Goal: Navigation & Orientation: Understand site structure

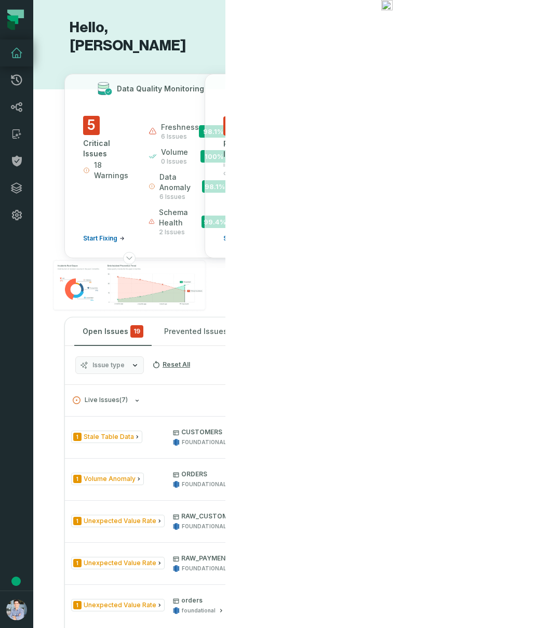
click at [3, 290] on button "button" at bounding box center [16, 410] width 33 height 362
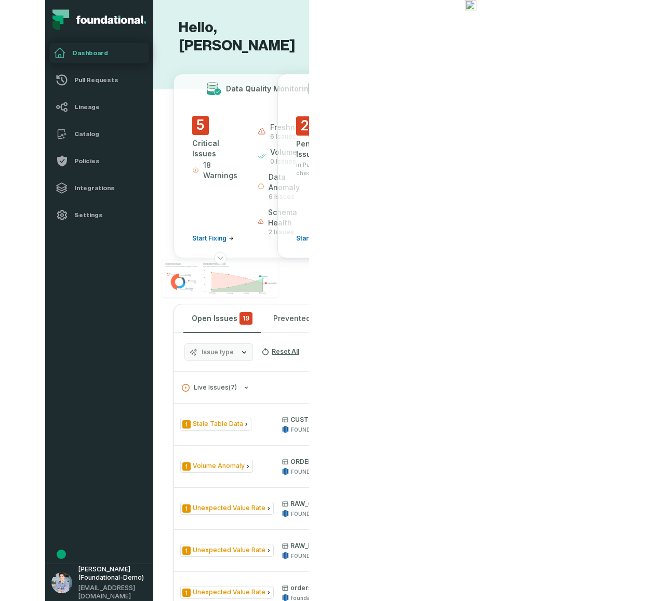
scroll to position [0, 10]
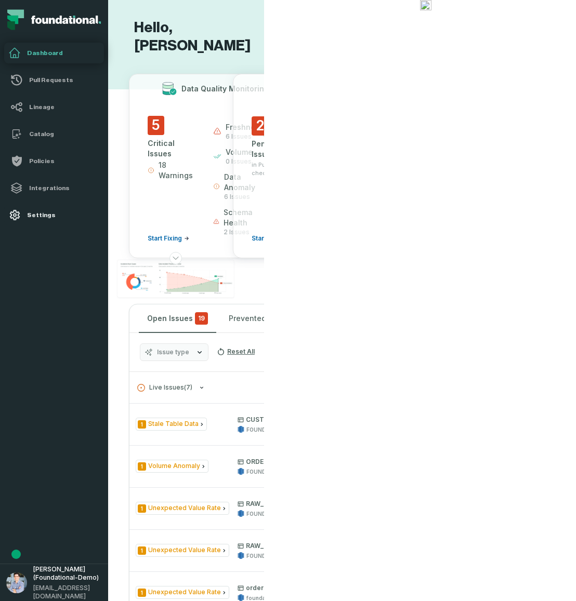
click at [38, 216] on h4 "Settings" at bounding box center [63, 215] width 73 height 8
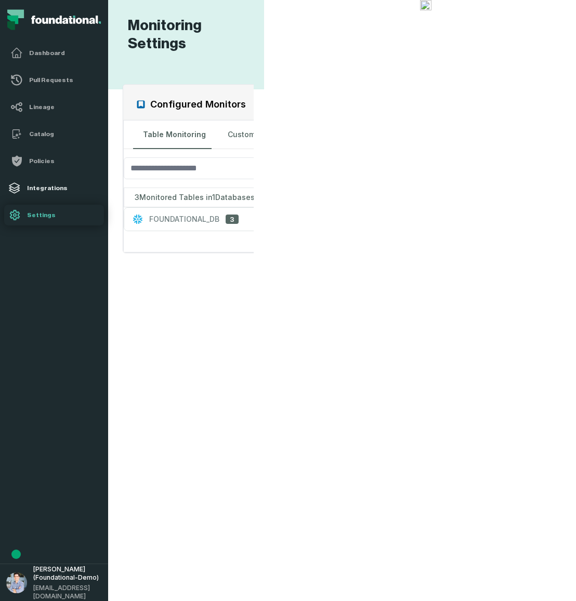
click at [34, 186] on h4 "Integrations" at bounding box center [63, 188] width 73 height 8
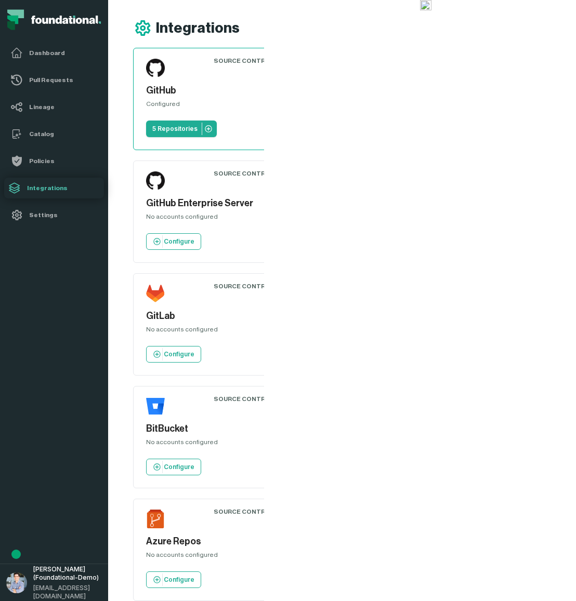
drag, startPoint x: 2, startPoint y: 283, endPoint x: -63, endPoint y: 285, distance: 64.5
click at [0, 285] on html "Pull Requests Dashboard Lineage Catalog Policies Integrations Settings Alon Naf…" at bounding box center [288, 300] width 576 height 601
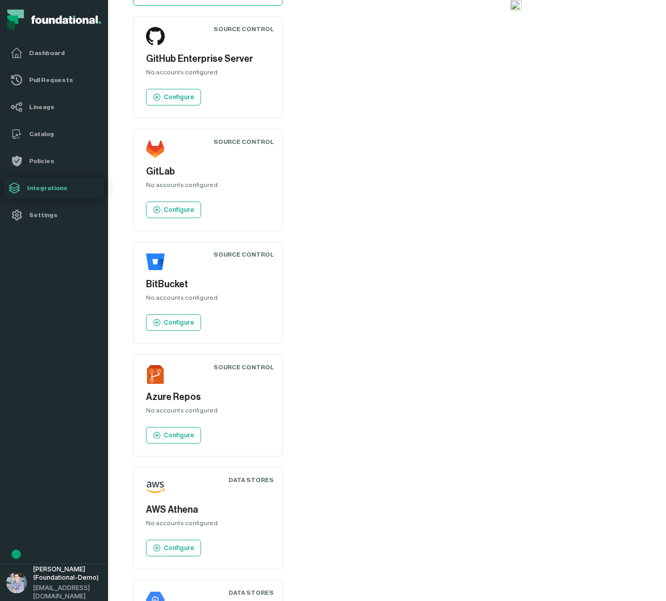
scroll to position [139, 0]
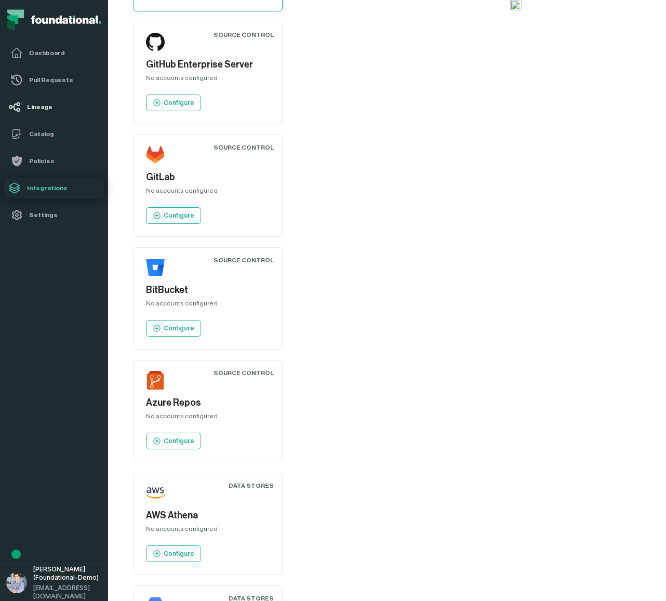
click at [36, 109] on h4 "Lineage" at bounding box center [63, 107] width 73 height 8
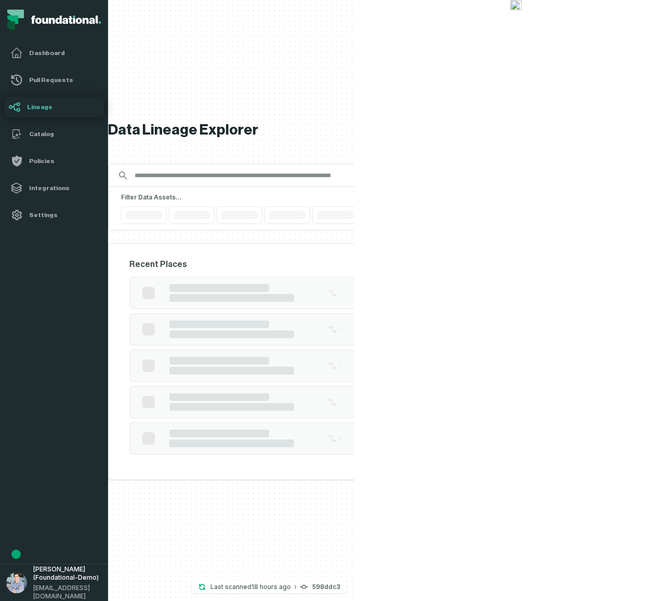
click at [309, 205] on div "Filter Data Assets... Reset All" at bounding box center [381, 209] width 546 height 44
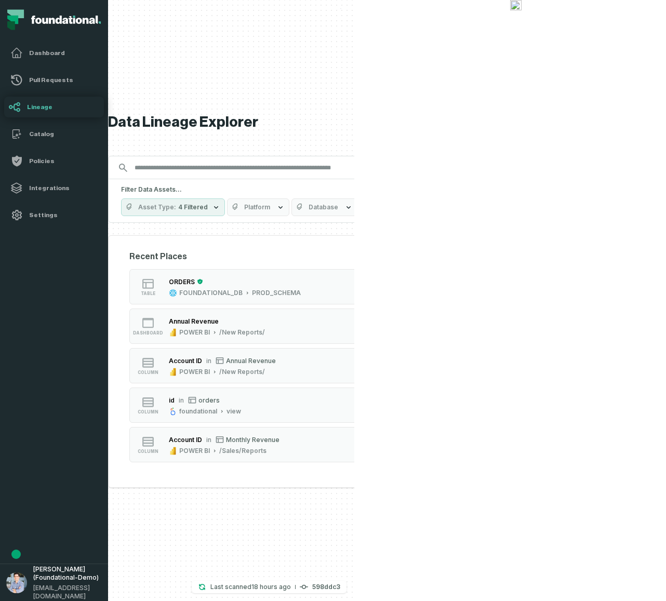
click at [468, 332] on div "FOUNDATIONAL_DB" at bounding box center [483, 332] width 63 height 8
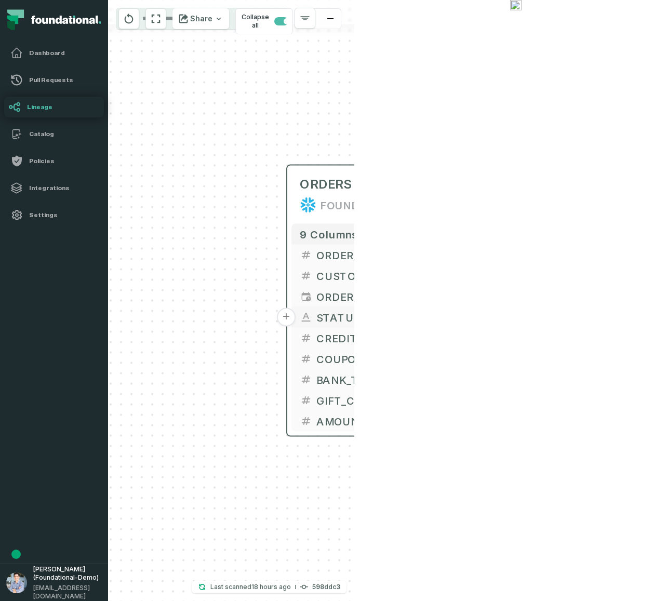
click at [286, 315] on button "+" at bounding box center [286, 317] width 19 height 19
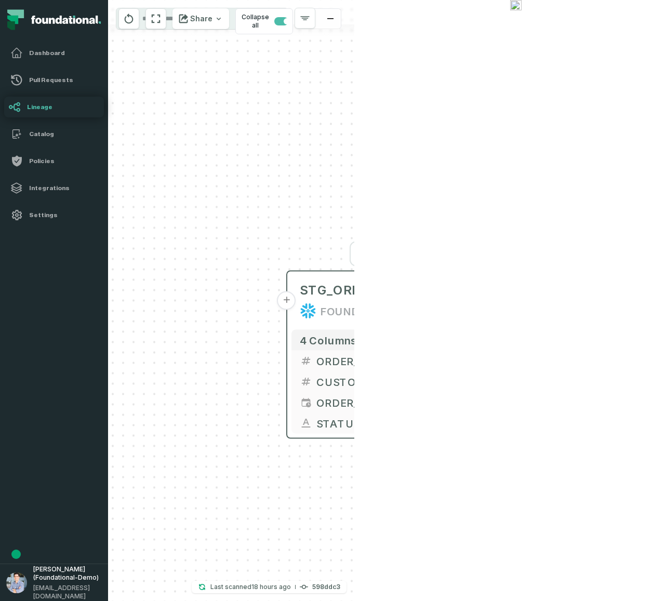
click at [285, 303] on button "+" at bounding box center [286, 301] width 19 height 19
click at [283, 302] on button "+" at bounding box center [286, 301] width 19 height 19
click at [287, 300] on button "+" at bounding box center [287, 301] width 19 height 19
click at [284, 300] on button "+" at bounding box center [286, 301] width 19 height 19
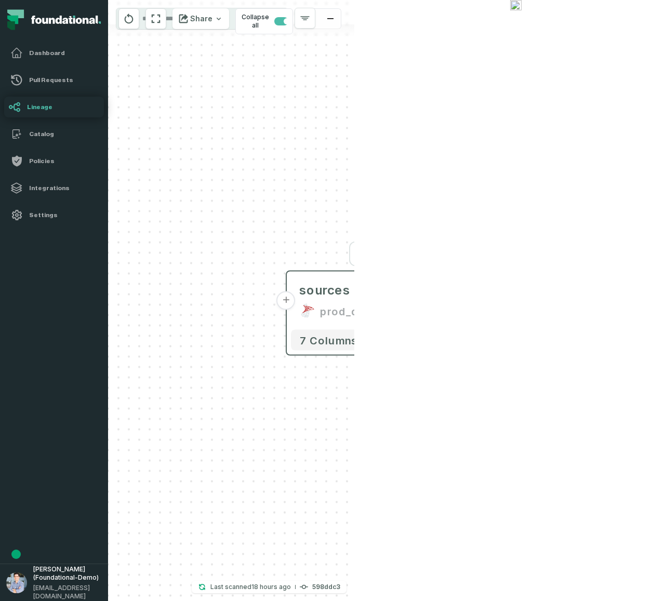
click at [282, 299] on button "+" at bounding box center [286, 301] width 19 height 19
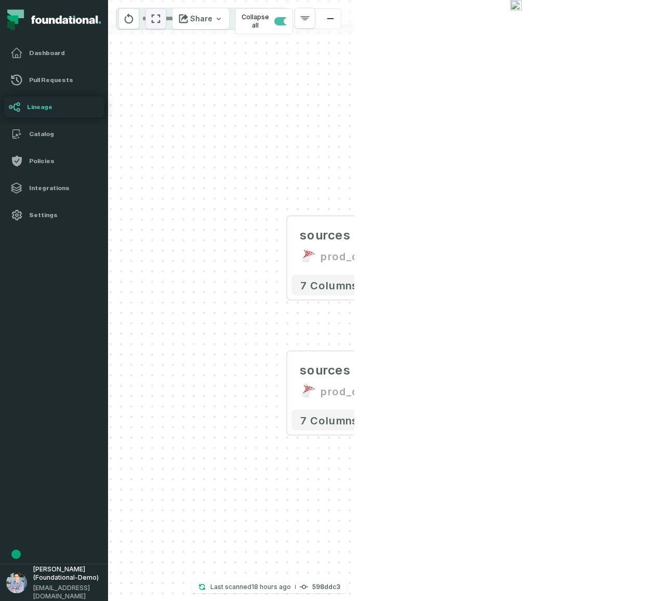
click at [162, 20] on icon "reset" at bounding box center [155, 18] width 11 height 12
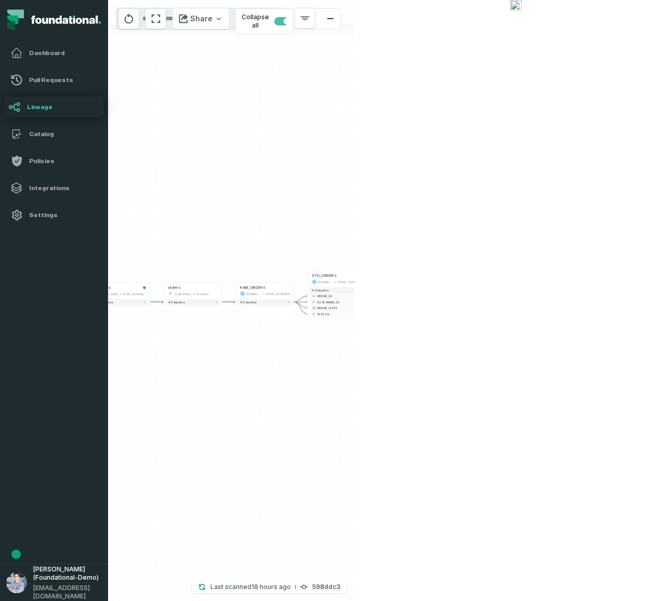
drag, startPoint x: 470, startPoint y: 233, endPoint x: 311, endPoint y: 227, distance: 159.1
click at [311, 227] on div "sources prod_data oracle_source - 7 columns sources prod_data prod_schema - 7 c…" at bounding box center [231, 300] width 246 height 601
click at [436, 286] on button "+" at bounding box center [436, 287] width 5 height 5
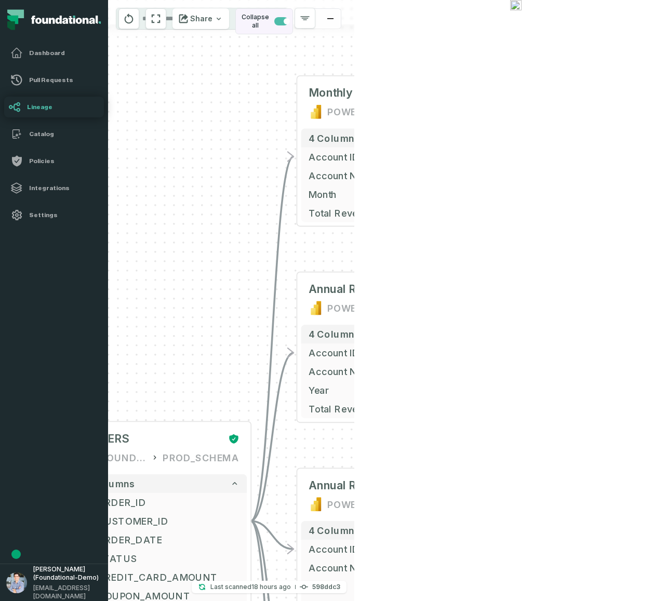
click at [288, 18] on span "button" at bounding box center [281, 21] width 14 height 8
click at [282, 19] on span "button" at bounding box center [278, 21] width 6 height 6
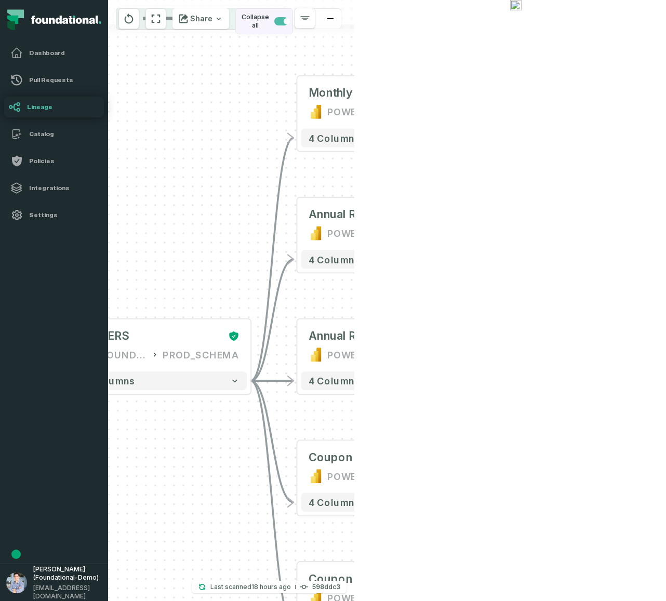
click at [288, 17] on span "button" at bounding box center [281, 21] width 14 height 8
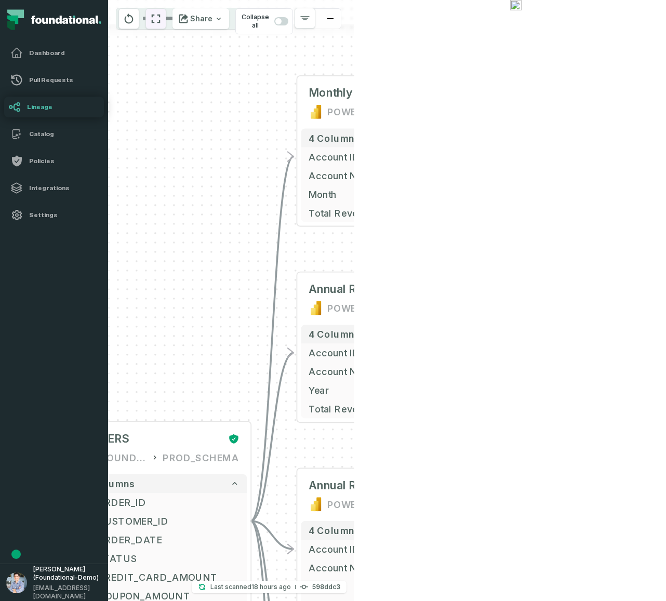
click at [162, 17] on icon "reset" at bounding box center [155, 18] width 11 height 12
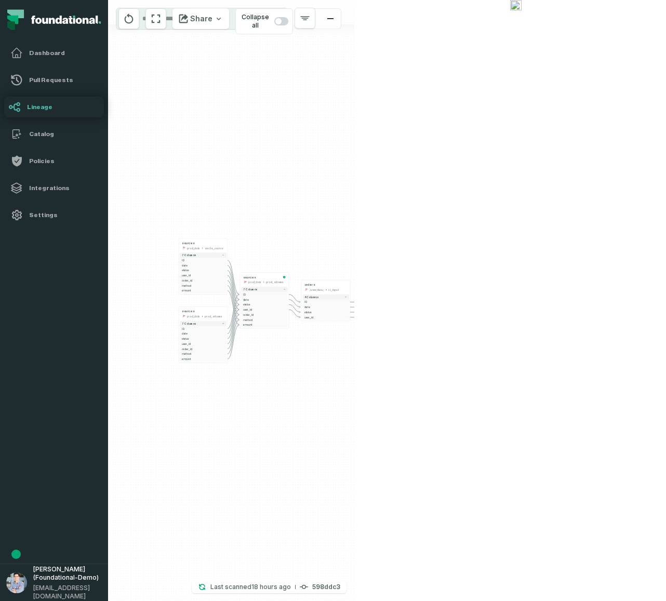
click at [468, 211] on icon "button" at bounding box center [550, 209] width 9 height 9
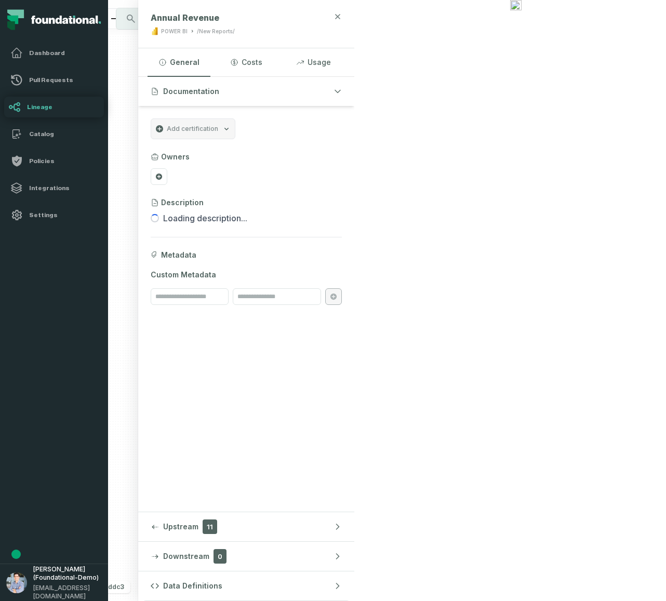
click at [340, 14] on icon "button" at bounding box center [338, 16] width 5 height 5
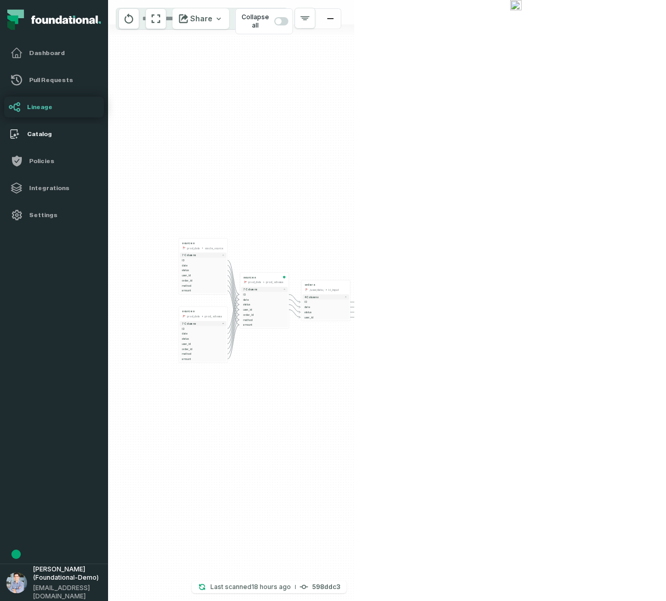
click at [35, 132] on h4 "Catalog" at bounding box center [63, 134] width 73 height 8
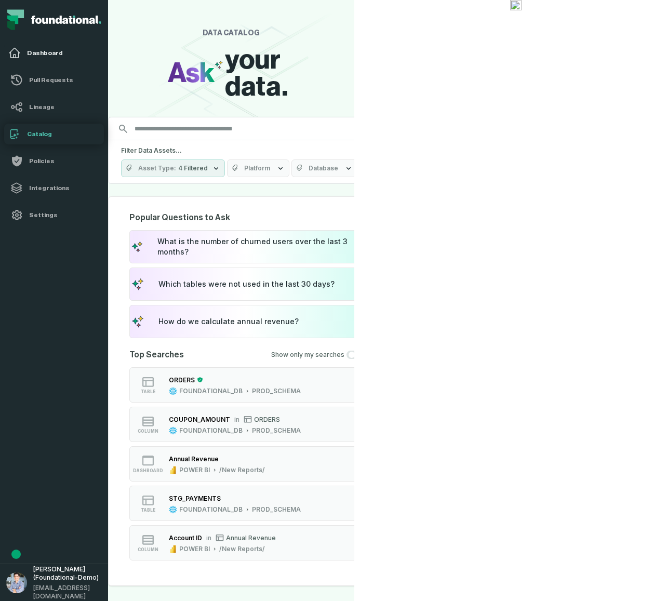
click at [38, 56] on h4 "Dashboard" at bounding box center [63, 53] width 73 height 8
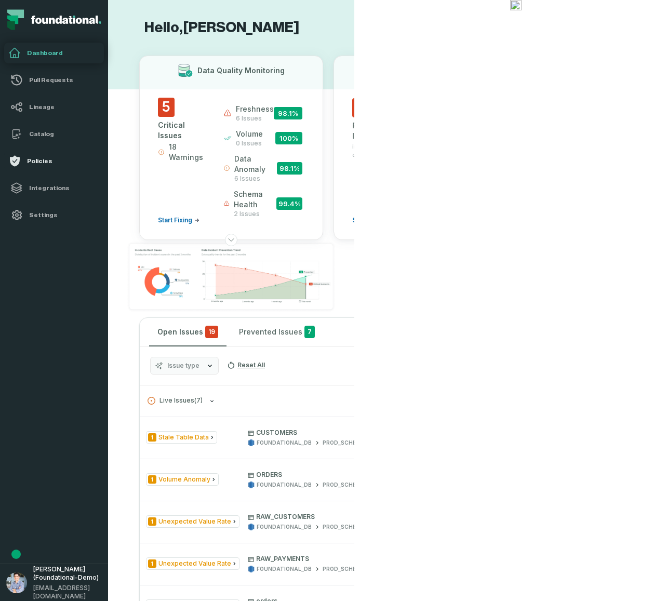
click at [49, 165] on h4 "Policies" at bounding box center [63, 161] width 73 height 8
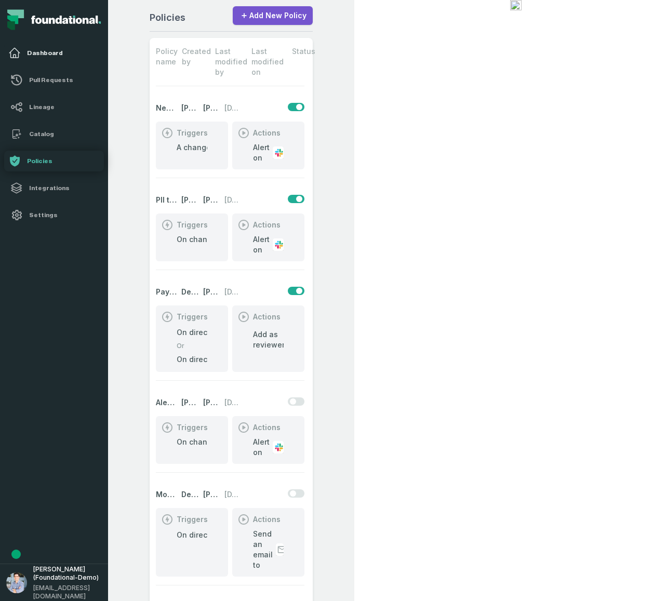
click at [41, 49] on h4 "Dashboard" at bounding box center [63, 53] width 73 height 8
